Goal: Navigation & Orientation: Find specific page/section

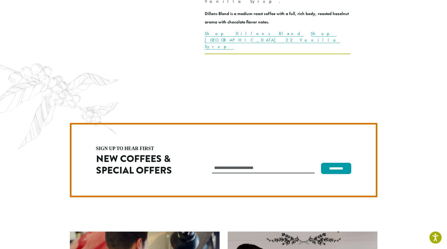
scroll to position [1524, 0]
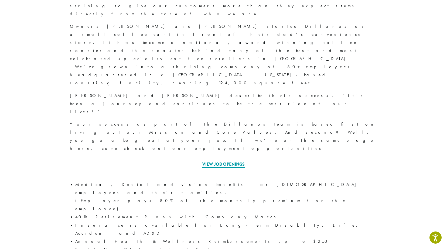
scroll to position [216, 0]
drag, startPoint x: 112, startPoint y: 136, endPoint x: 148, endPoint y: 135, distance: 35.6
drag, startPoint x: 199, startPoint y: 135, endPoint x: 141, endPoint y: 135, distance: 57.7
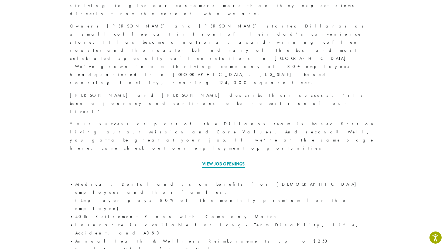
copy li "ChildFund International"
click at [226, 161] on link "View Job Openings" at bounding box center [223, 164] width 42 height 7
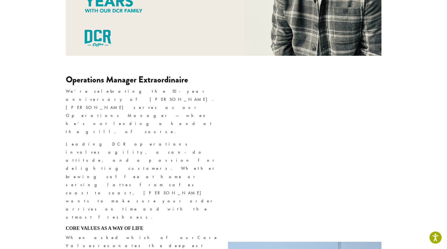
scroll to position [193, 0]
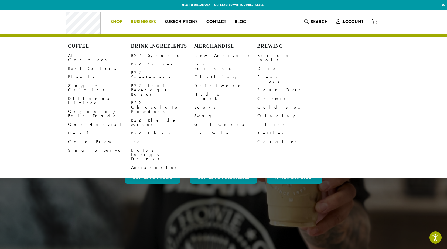
click at [149, 20] on span "Businesses" at bounding box center [143, 22] width 25 height 7
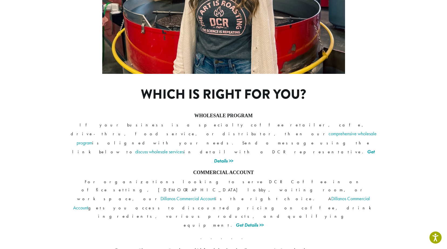
scroll to position [379, 0]
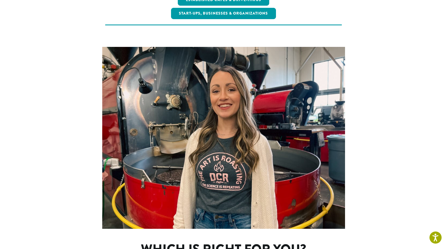
scroll to position [217, 0]
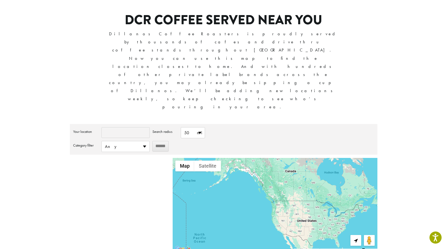
scroll to position [84, 0]
